Goal: Task Accomplishment & Management: Manage account settings

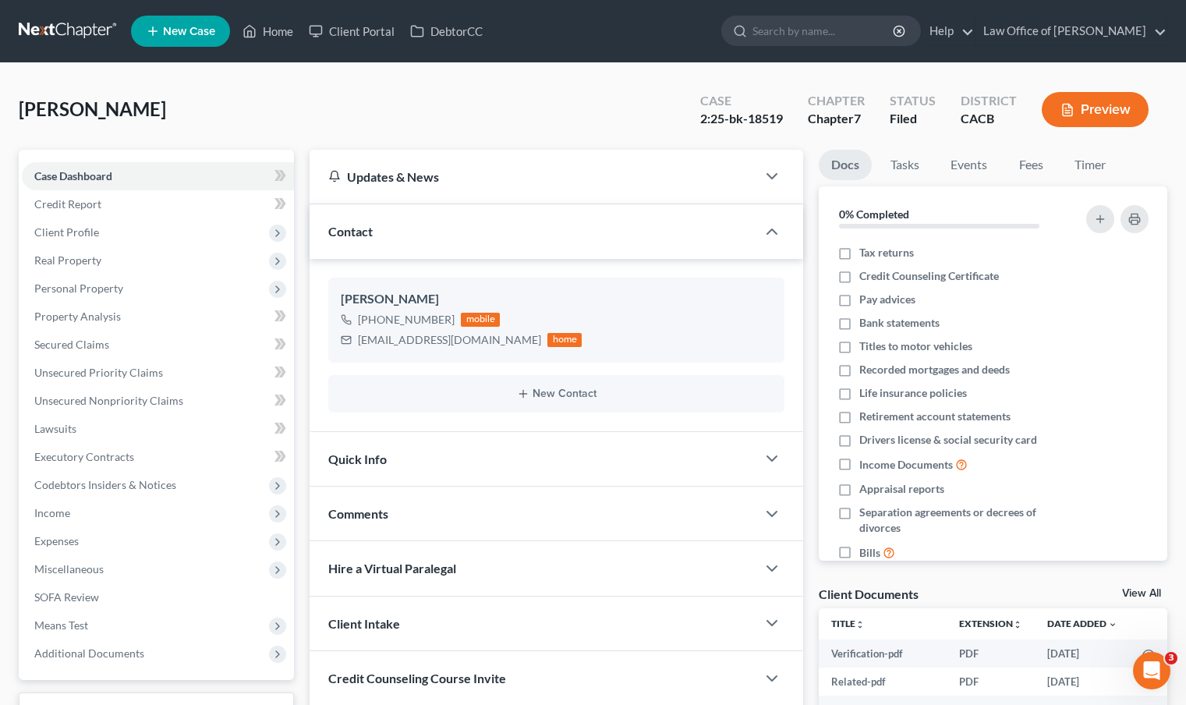
click at [23, 31] on link at bounding box center [69, 31] width 100 height 28
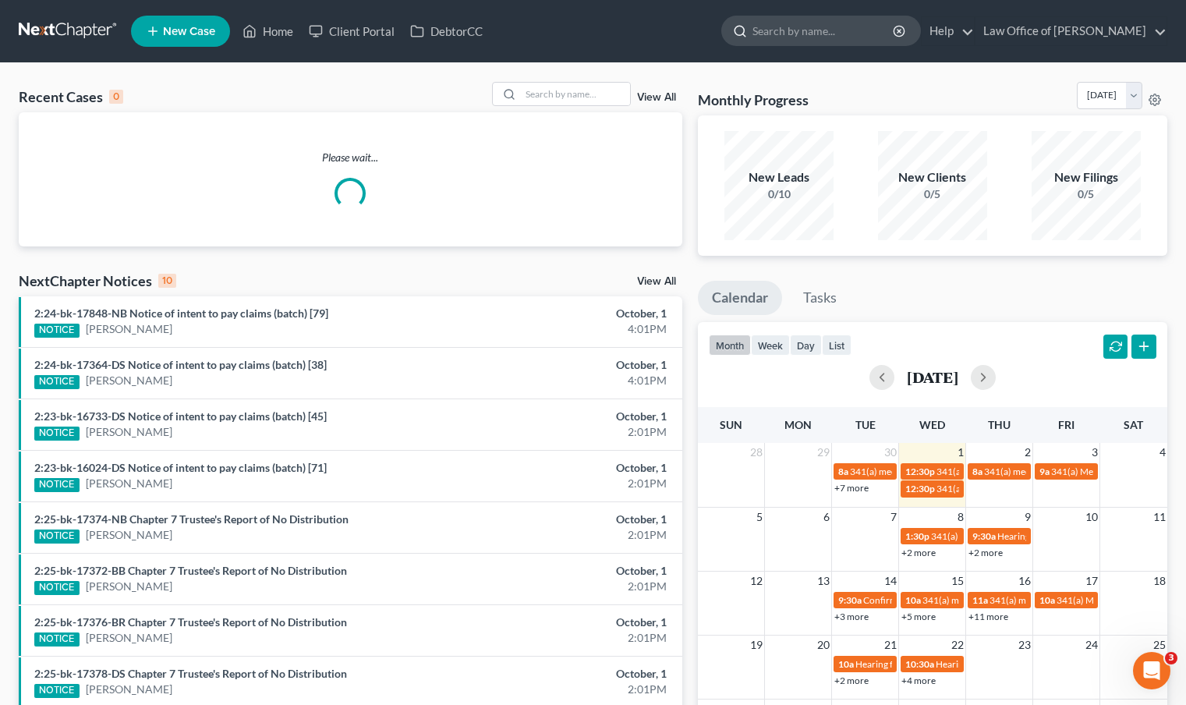
click at [817, 37] on input "search" at bounding box center [823, 30] width 143 height 29
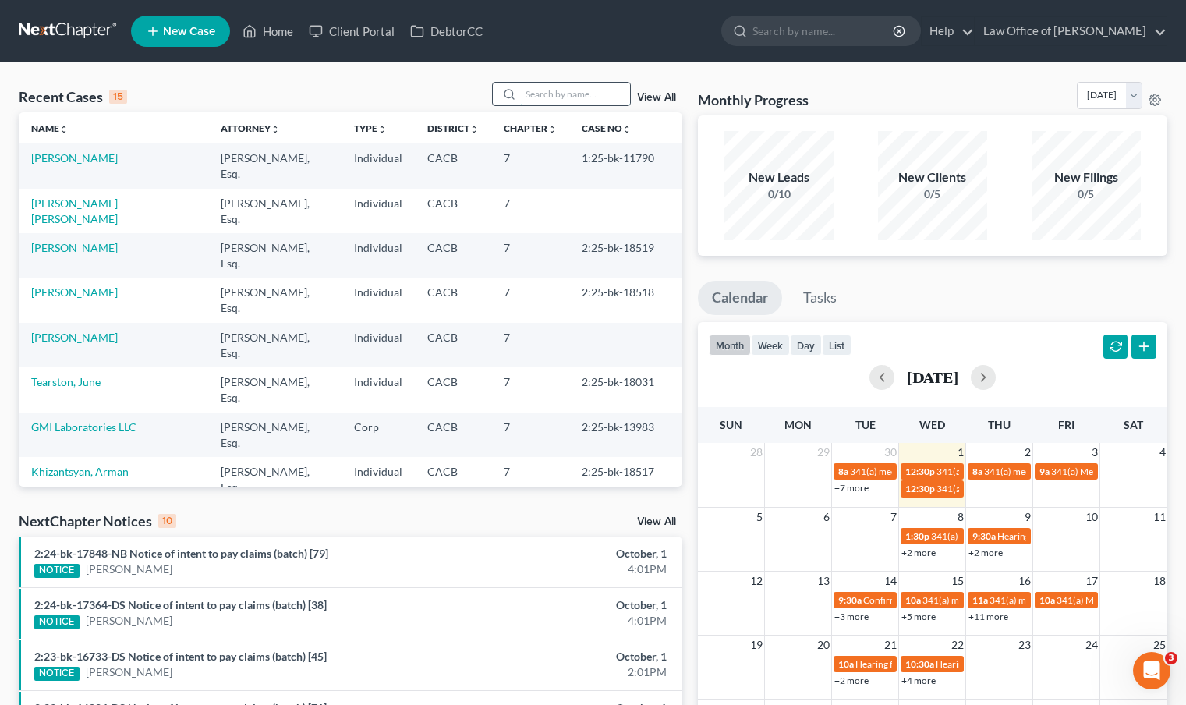
click at [531, 92] on input "search" at bounding box center [575, 94] width 109 height 23
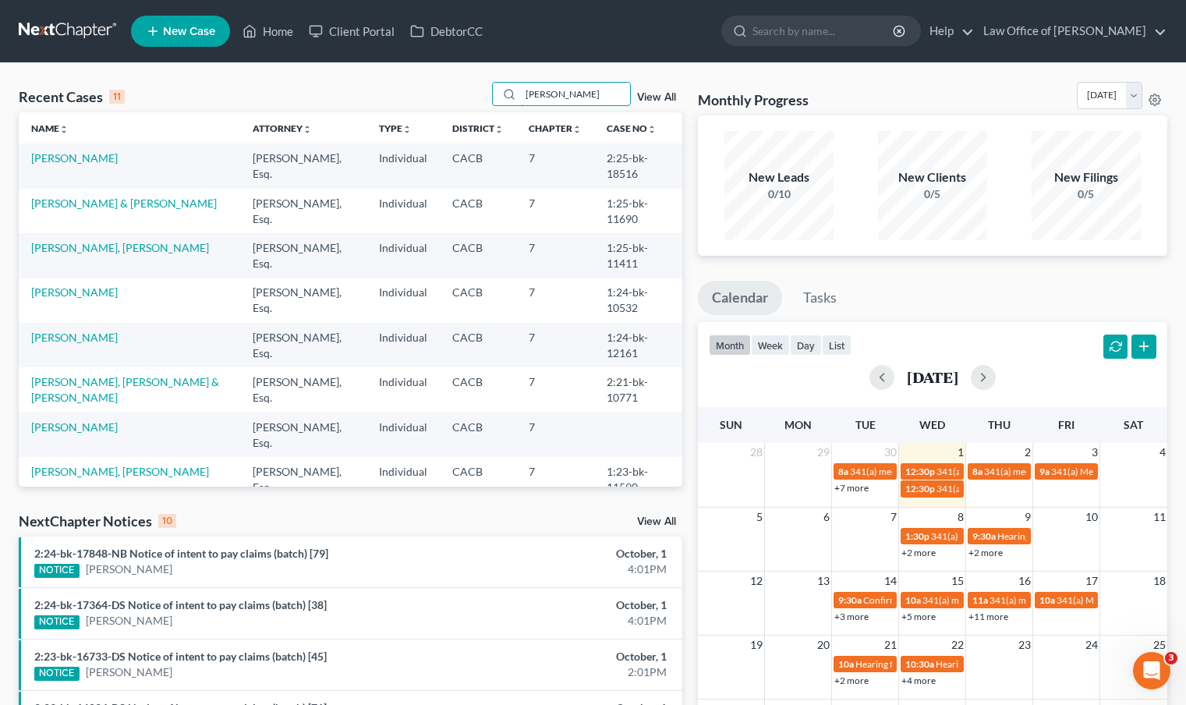
type input "[PERSON_NAME]"
drag, startPoint x: 119, startPoint y: 150, endPoint x: 109, endPoint y: 152, distance: 9.6
click at [119, 150] on td "[PERSON_NAME]" at bounding box center [129, 165] width 221 height 44
click at [108, 154] on link "[PERSON_NAME]" at bounding box center [74, 157] width 87 height 13
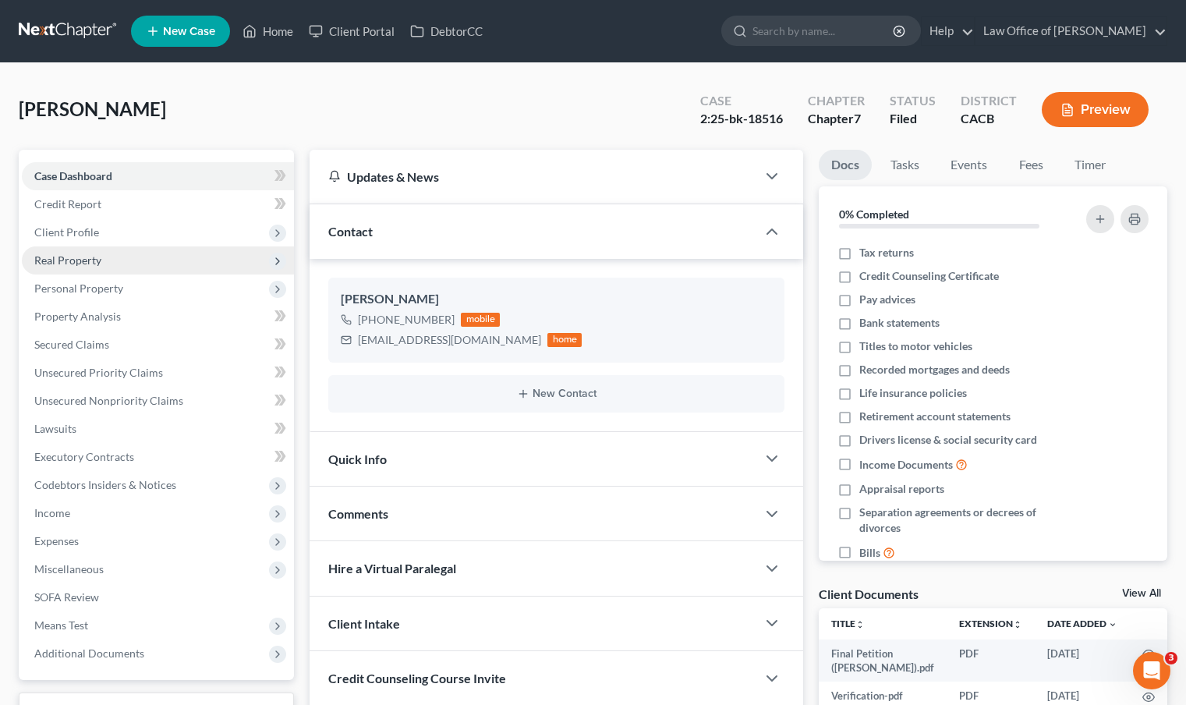
click at [112, 262] on span "Real Property" at bounding box center [158, 260] width 272 height 28
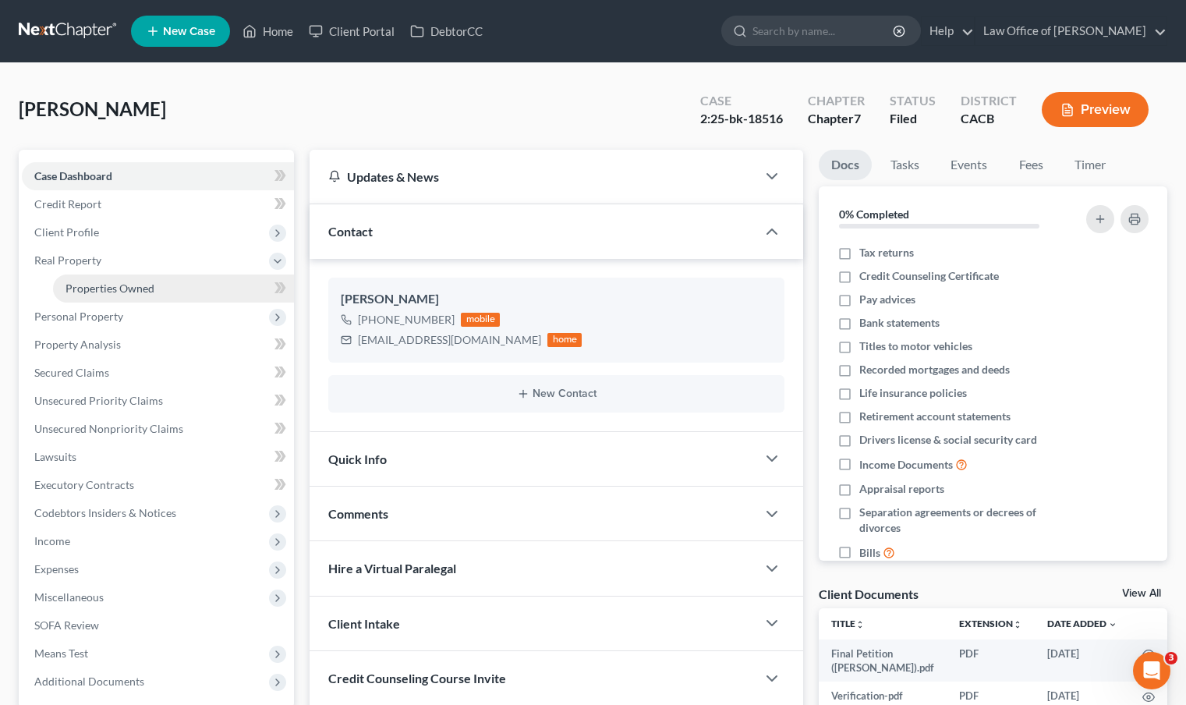
click at [114, 288] on span "Properties Owned" at bounding box center [109, 287] width 89 height 13
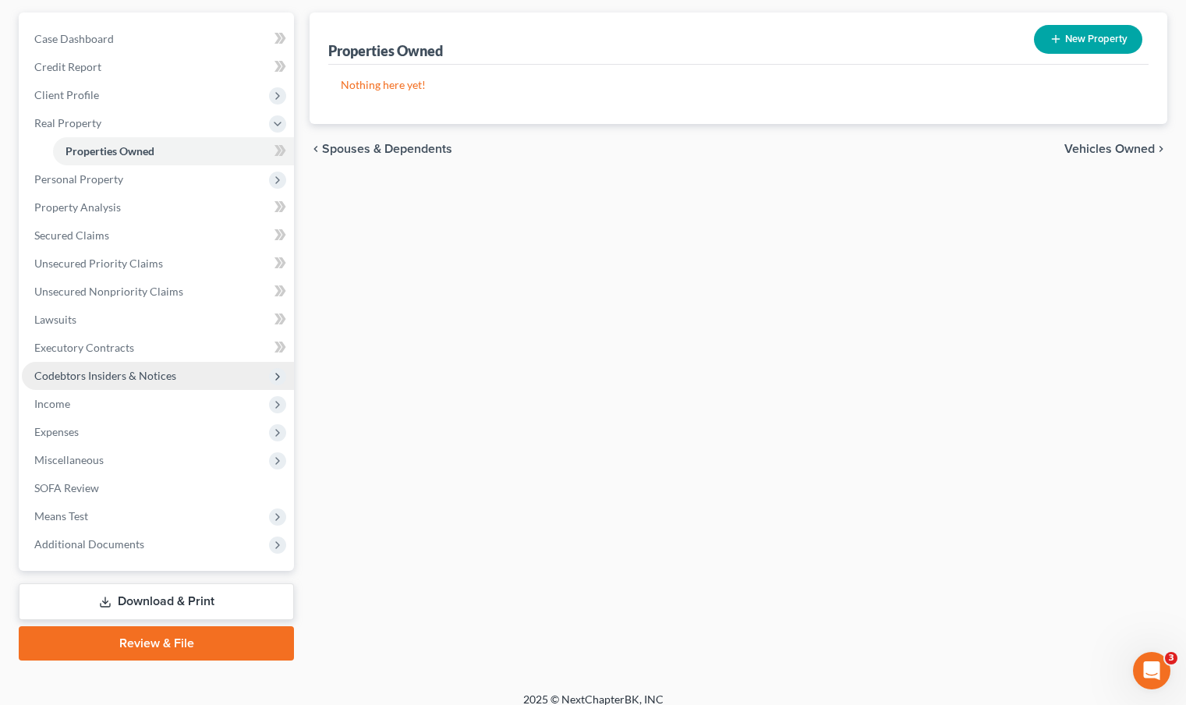
scroll to position [150, 0]
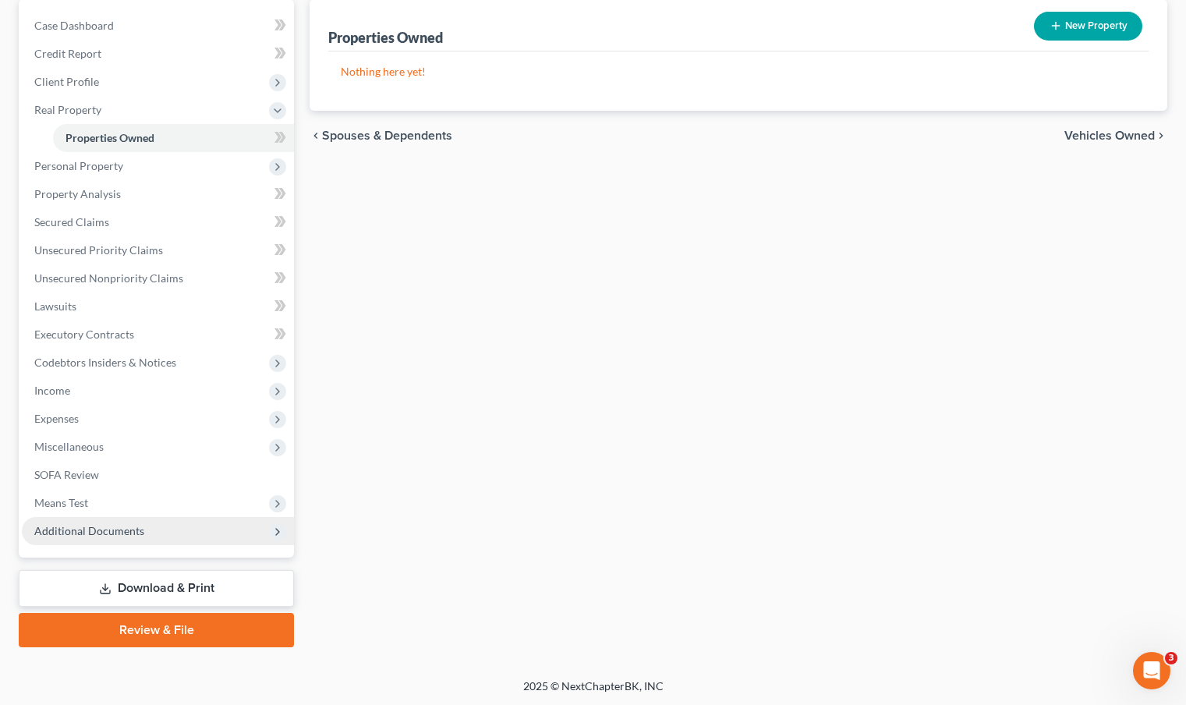
click at [106, 529] on span "Additional Documents" at bounding box center [89, 530] width 110 height 13
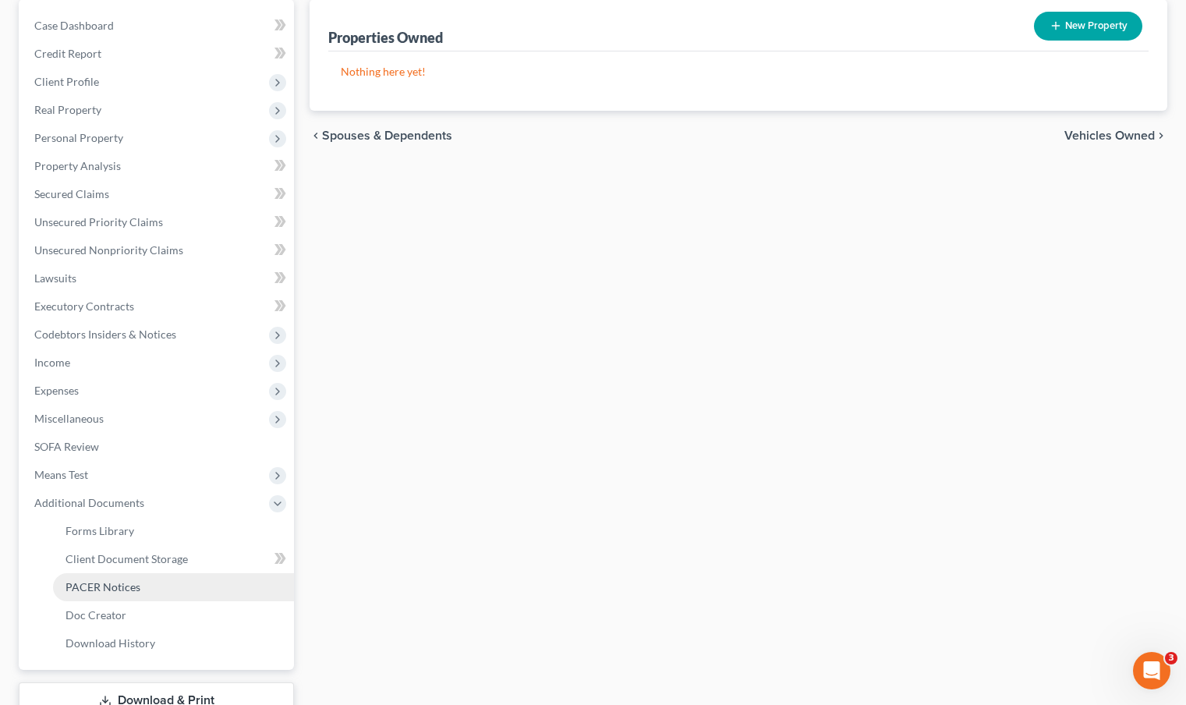
click at [124, 582] on span "PACER Notices" at bounding box center [102, 586] width 75 height 13
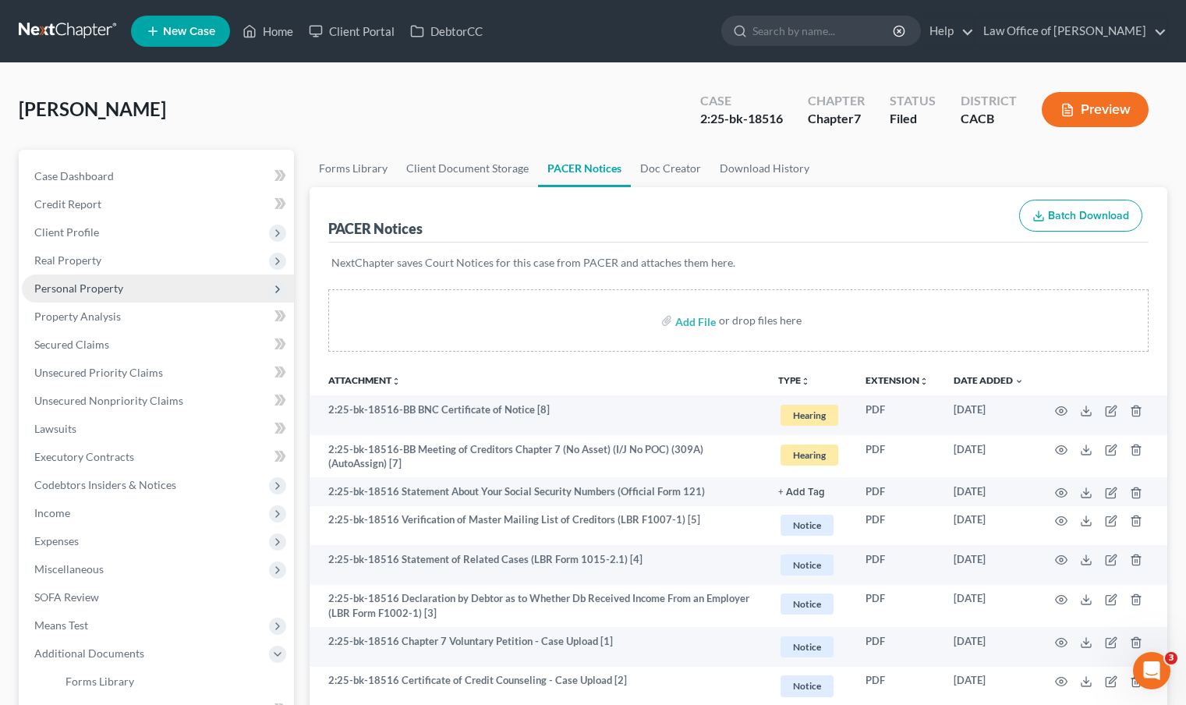
click at [101, 292] on span "Personal Property" at bounding box center [78, 287] width 89 height 13
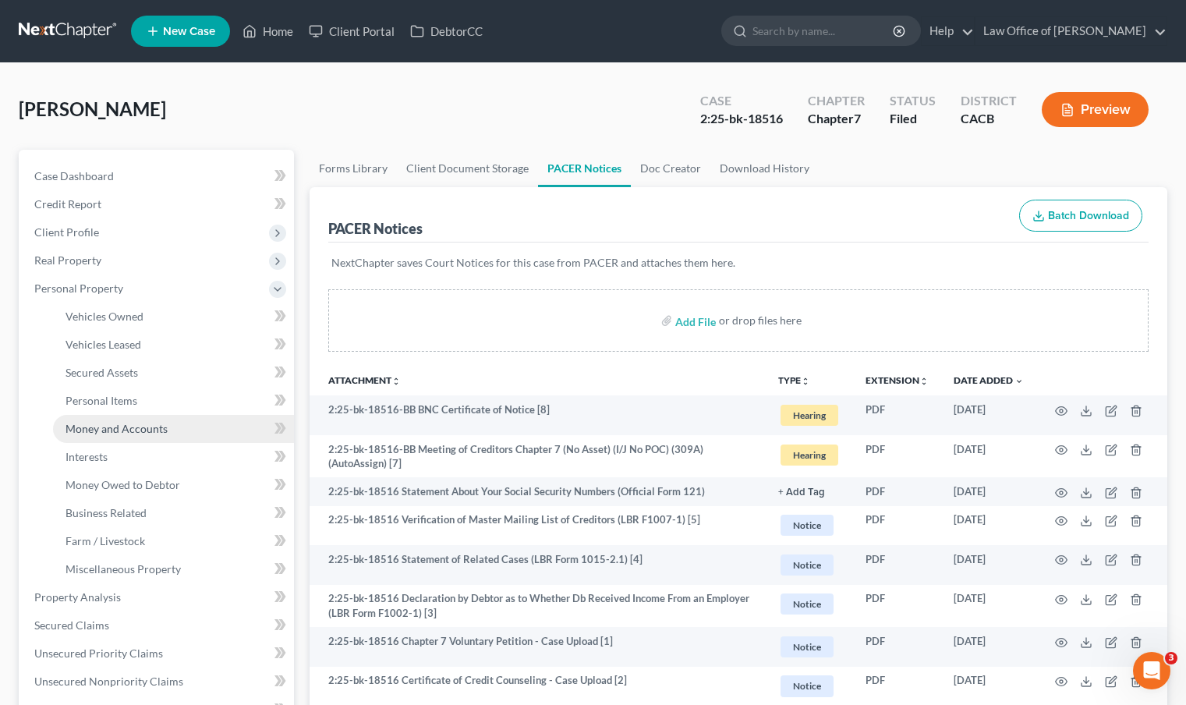
click at [111, 423] on span "Money and Accounts" at bounding box center [116, 428] width 102 height 13
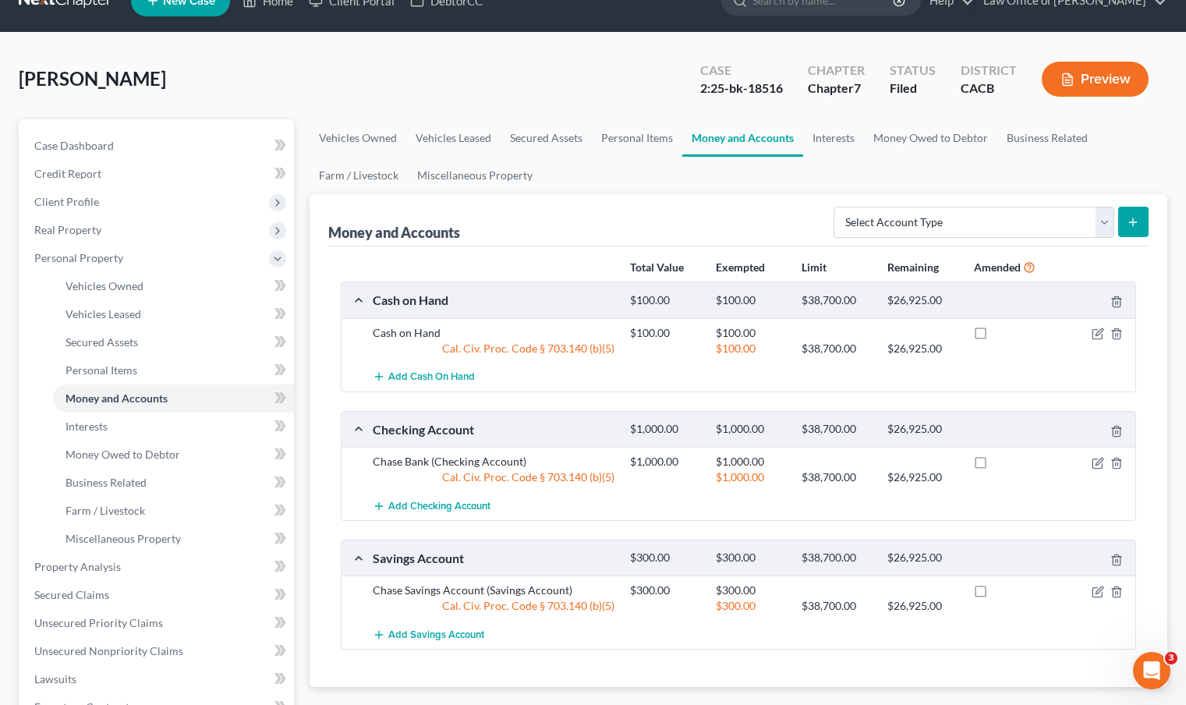
scroll to position [31, 0]
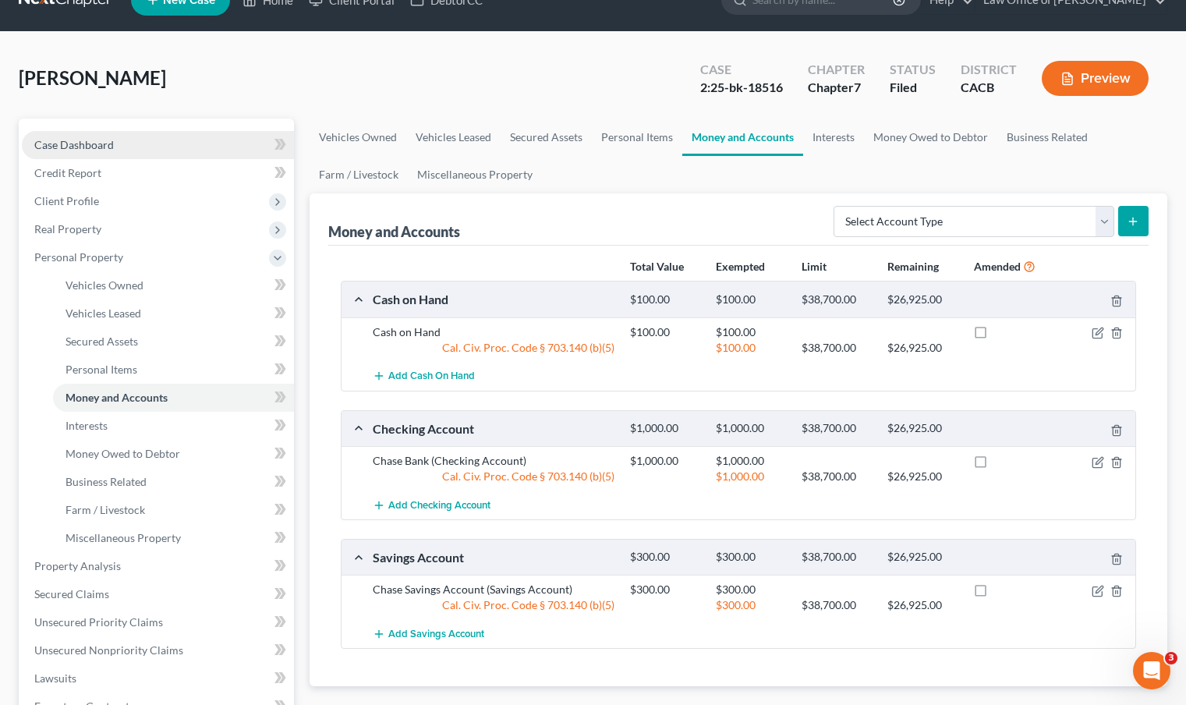
click at [89, 136] on link "Case Dashboard" at bounding box center [158, 145] width 272 height 28
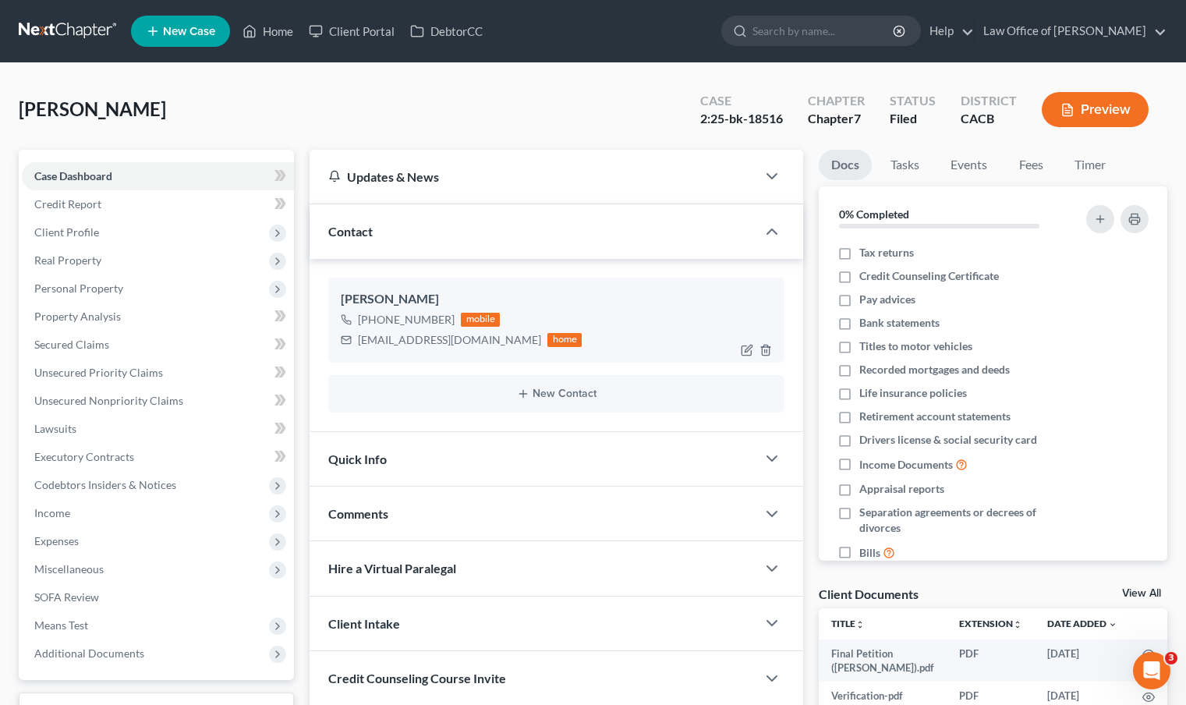
click at [361, 338] on div "[EMAIL_ADDRESS][DOMAIN_NAME]" at bounding box center [449, 340] width 183 height 16
drag, startPoint x: 361, startPoint y: 339, endPoint x: 524, endPoint y: 342, distance: 163.0
click at [524, 342] on div "[EMAIL_ADDRESS][DOMAIN_NAME] home" at bounding box center [461, 340] width 241 height 20
copy div "[EMAIL_ADDRESS][DOMAIN_NAME] h"
click at [387, 356] on div "[PERSON_NAME] [PHONE_NUMBER] mobile [EMAIL_ADDRESS][DOMAIN_NAME] home" at bounding box center [556, 320] width 456 height 84
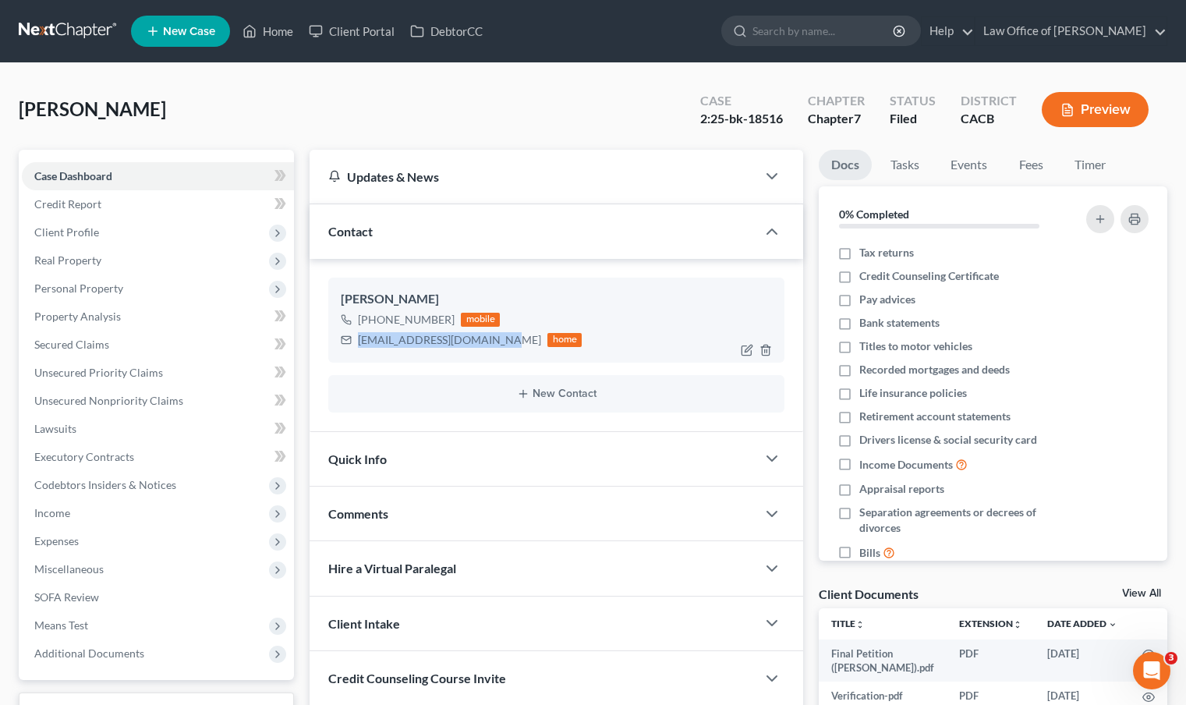
drag, startPoint x: 359, startPoint y: 341, endPoint x: 497, endPoint y: 333, distance: 139.0
click at [497, 333] on div "[EMAIL_ADDRESS][DOMAIN_NAME]" at bounding box center [449, 340] width 183 height 16
click at [374, 342] on div "[EMAIL_ADDRESS][DOMAIN_NAME]" at bounding box center [449, 340] width 183 height 16
drag, startPoint x: 362, startPoint y: 339, endPoint x: 508, endPoint y: 336, distance: 145.8
click at [508, 336] on div "[EMAIL_ADDRESS][DOMAIN_NAME] home" at bounding box center [461, 340] width 241 height 20
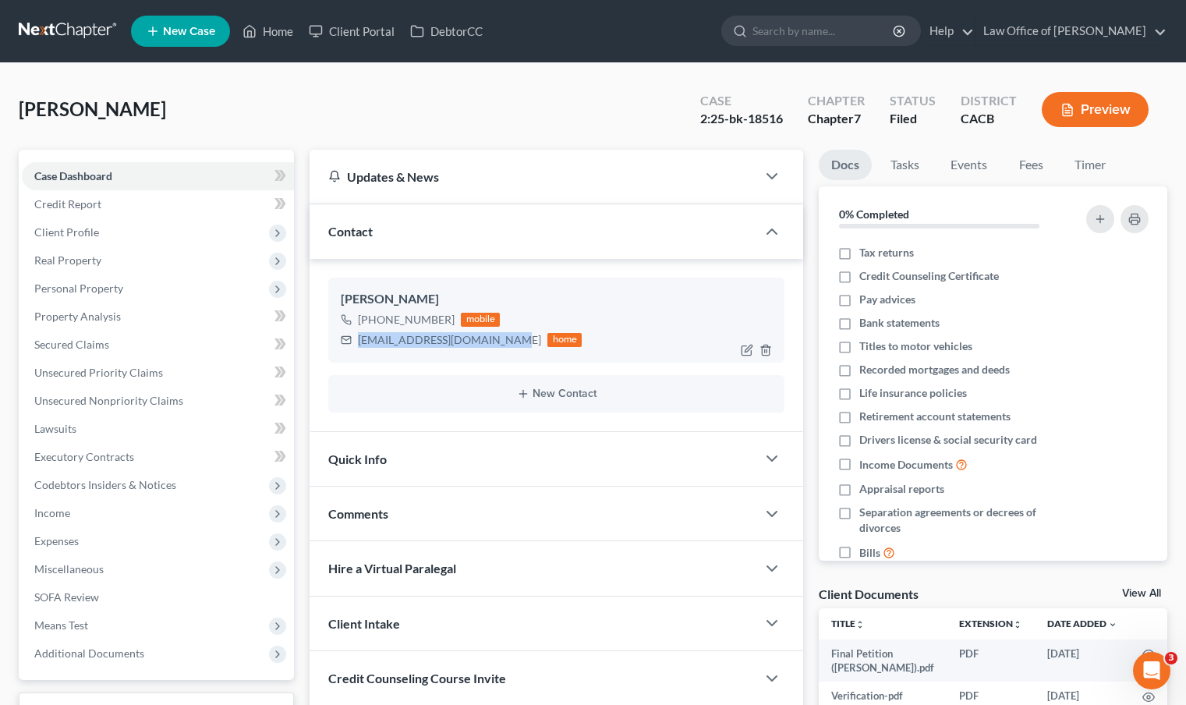
copy div "[EMAIL_ADDRESS][DOMAIN_NAME]"
